Goal: Navigation & Orientation: Find specific page/section

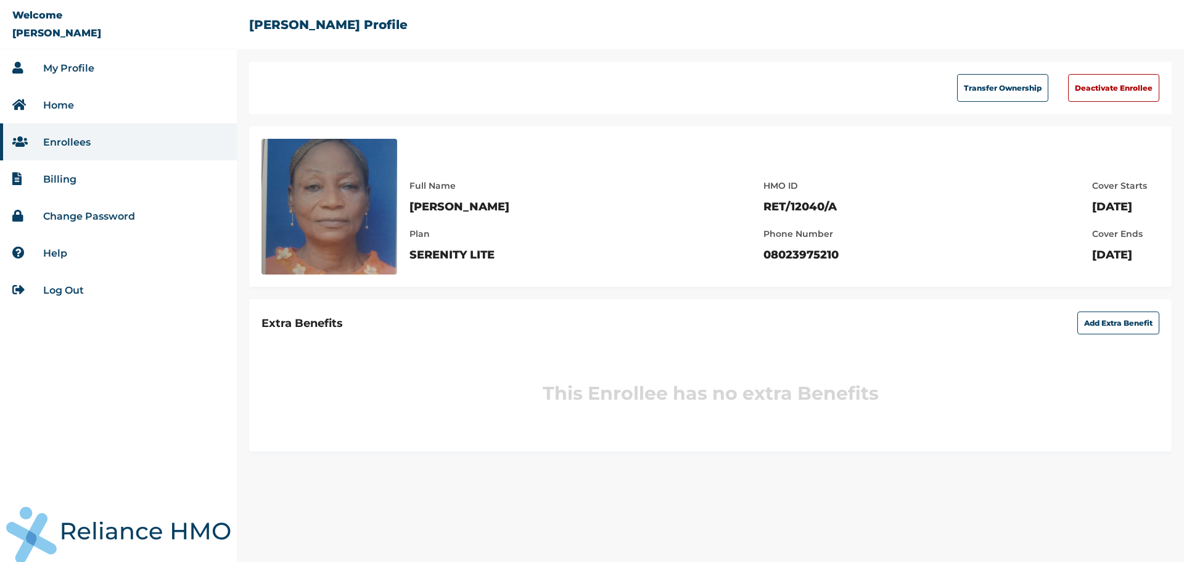
click at [80, 138] on link "Enrollees" at bounding box center [66, 142] width 47 height 12
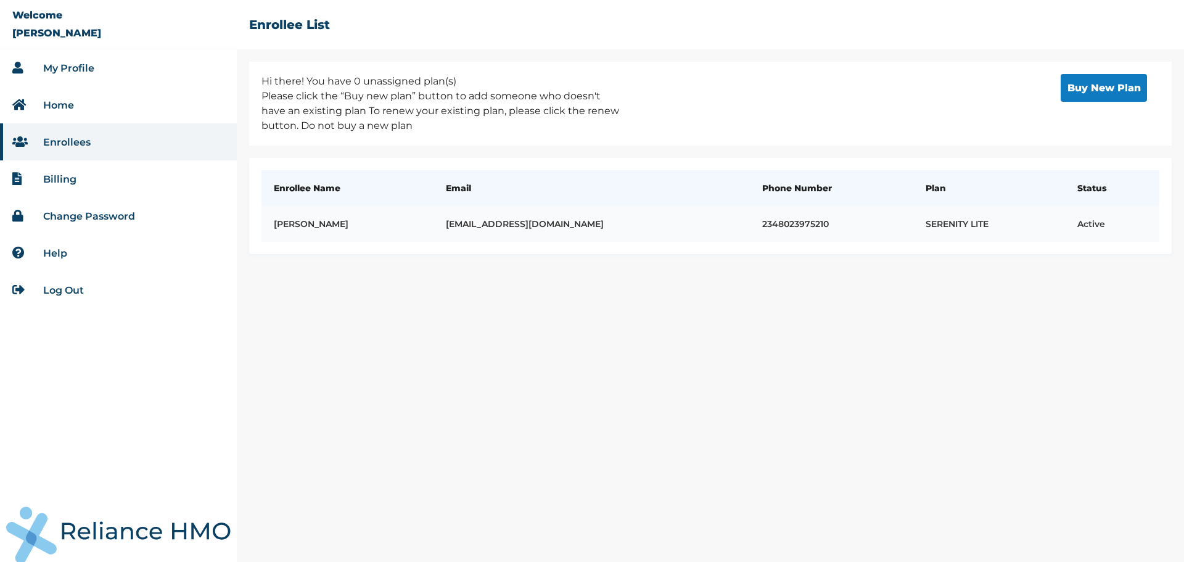
click at [925, 220] on td "SERENITY LITE" at bounding box center [989, 224] width 152 height 36
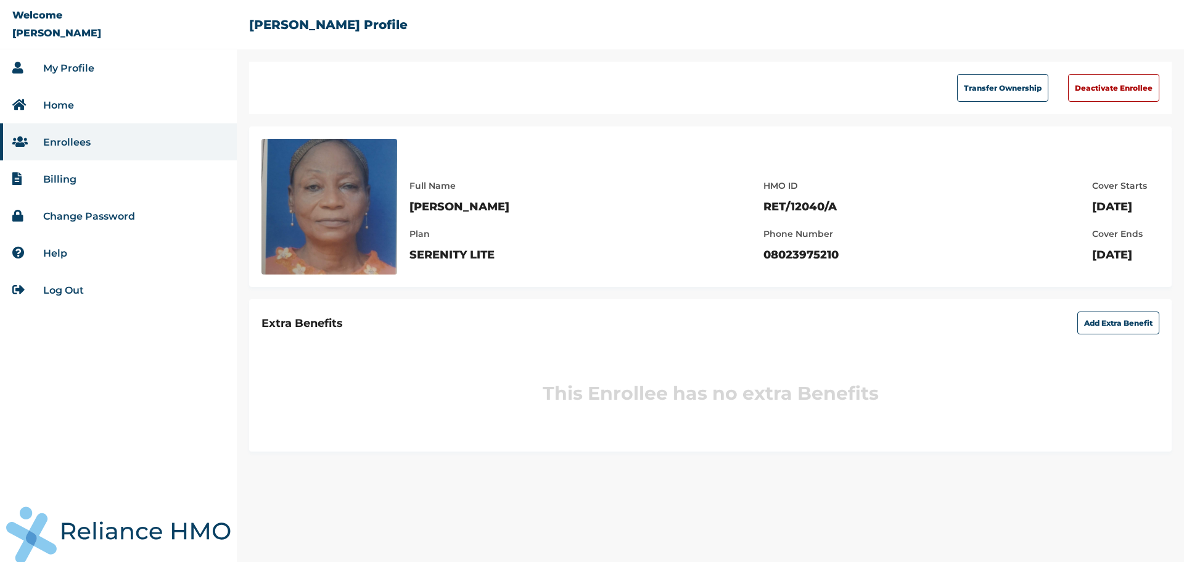
click at [73, 173] on link "Billing" at bounding box center [59, 179] width 33 height 12
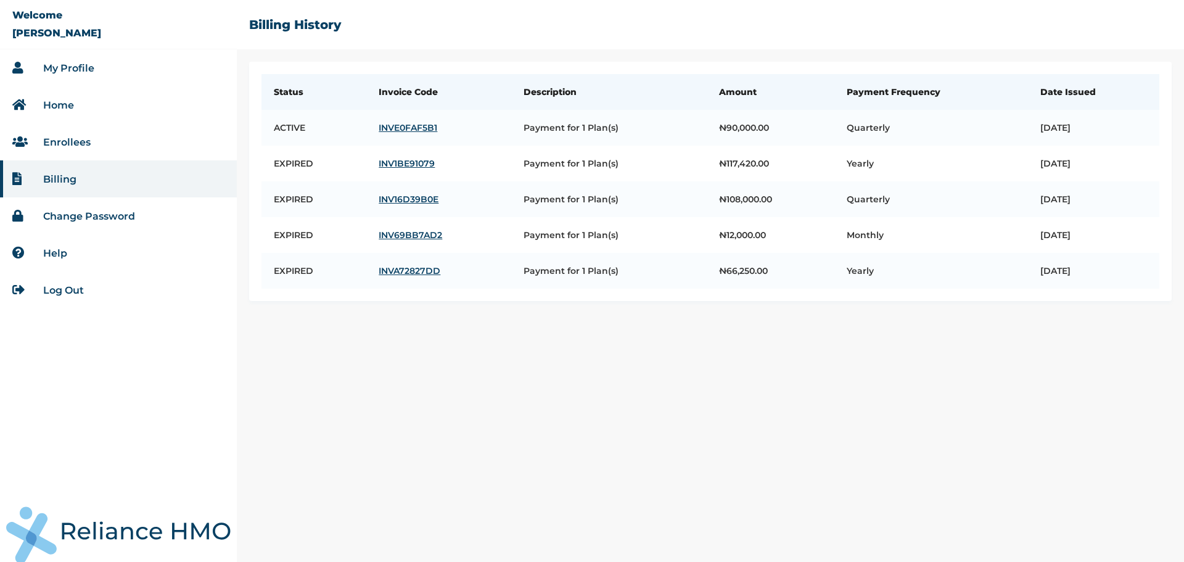
click at [83, 136] on link "Enrollees" at bounding box center [66, 142] width 47 height 12
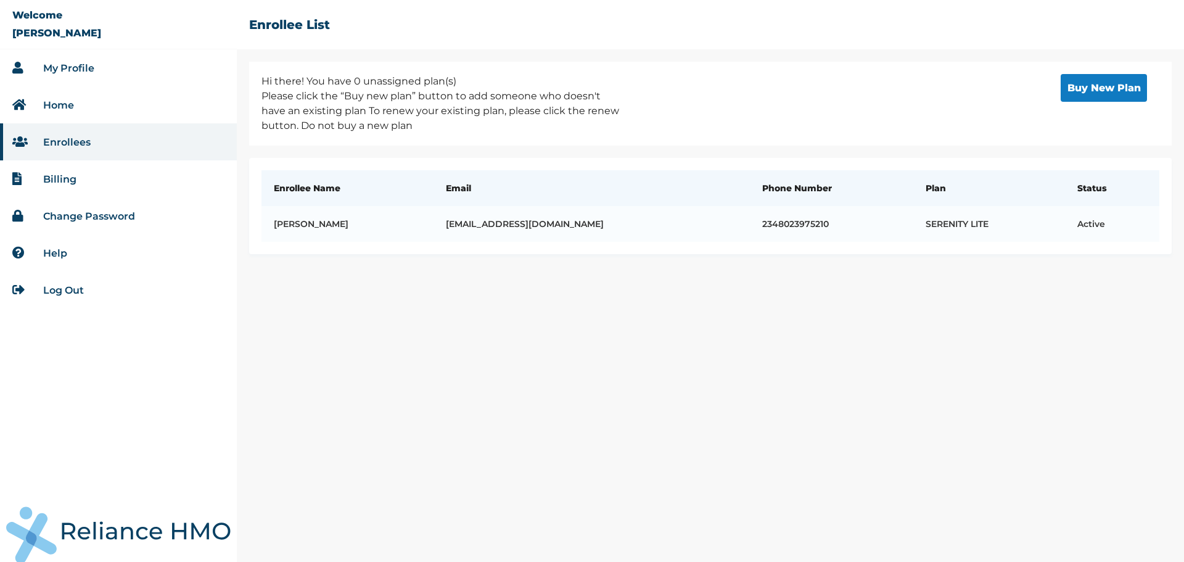
click at [59, 106] on link "Home" at bounding box center [58, 105] width 31 height 12
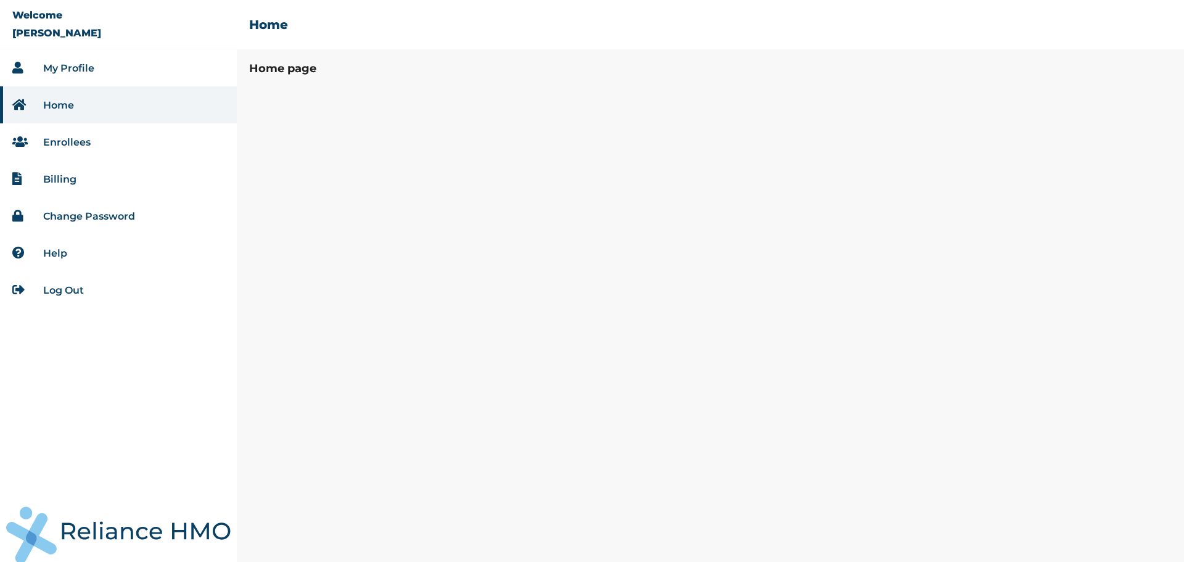
click at [69, 141] on link "Enrollees" at bounding box center [66, 142] width 47 height 12
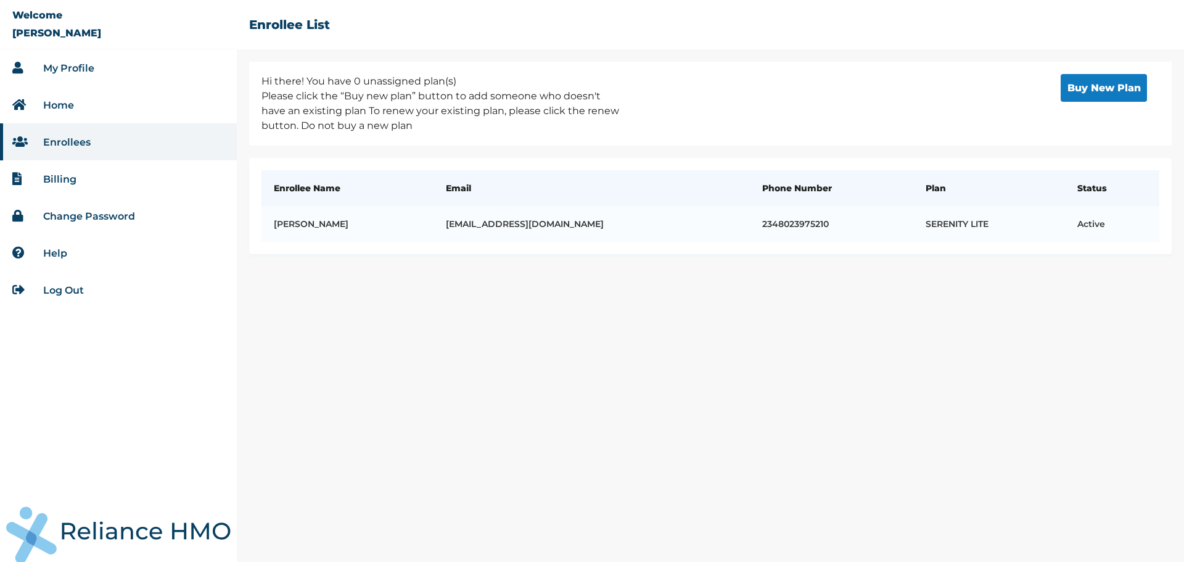
click at [65, 101] on link "Home" at bounding box center [58, 105] width 31 height 12
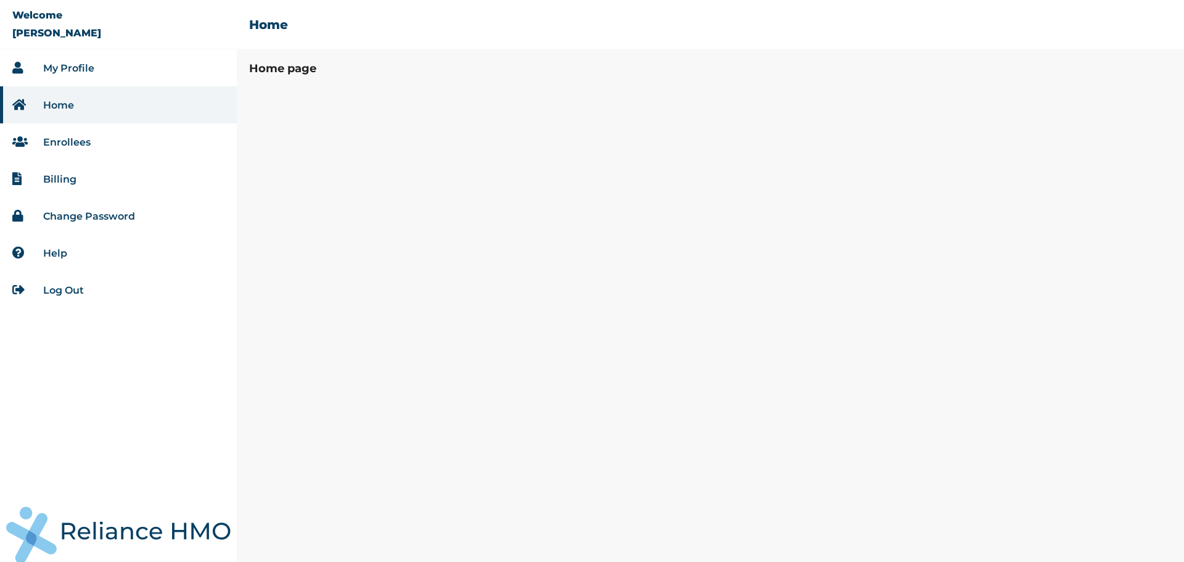
click at [72, 70] on link "My Profile" at bounding box center [68, 68] width 51 height 12
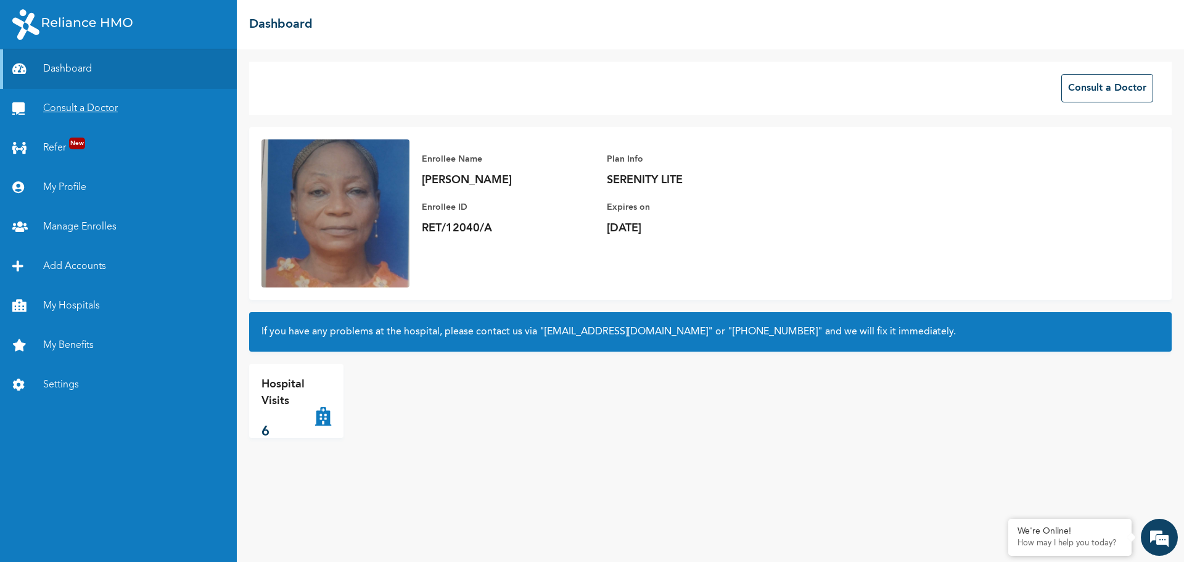
click at [68, 107] on link "Consult a Doctor" at bounding box center [118, 108] width 237 height 39
